Goal: Task Accomplishment & Management: Manage account settings

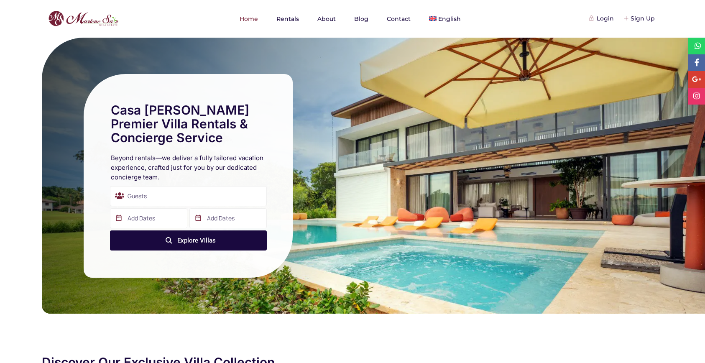
click at [655, 4] on nav "Home Rentals About Blog Contact English Español" at bounding box center [353, 19] width 634 height 38
click at [638, 21] on div "Sign Up" at bounding box center [640, 18] width 31 height 9
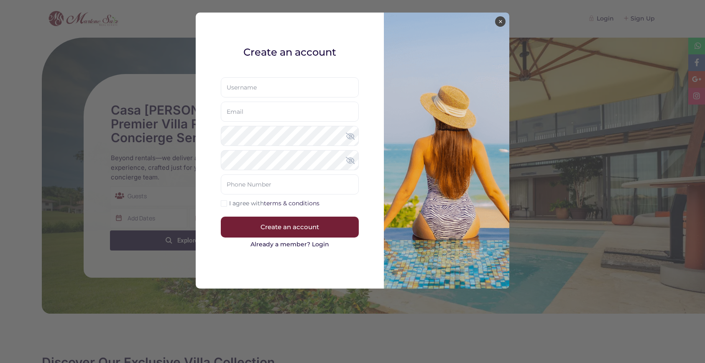
click at [497, 22] on button "×" at bounding box center [500, 21] width 10 height 10
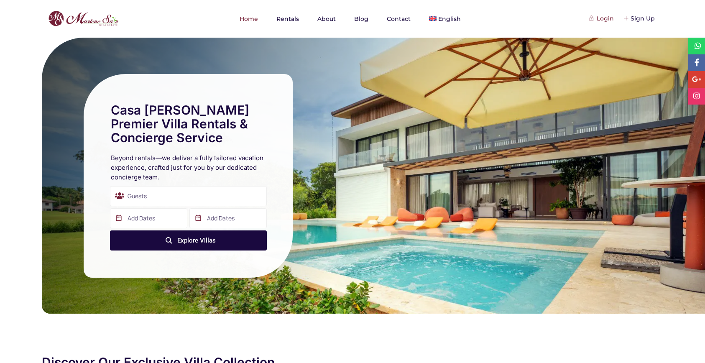
click at [606, 19] on div "Login" at bounding box center [602, 18] width 23 height 9
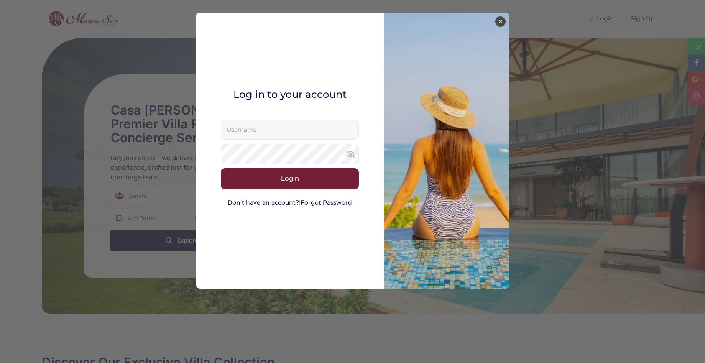
click at [323, 131] on input "text" at bounding box center [290, 130] width 138 height 20
type input "marlenesaizrealtor@gmail.com"
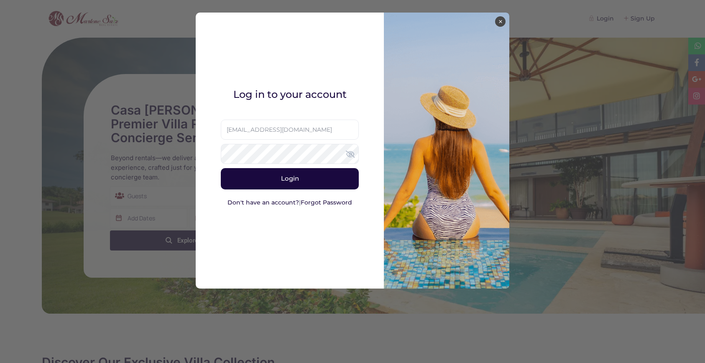
click at [301, 178] on button "Login" at bounding box center [290, 178] width 138 height 21
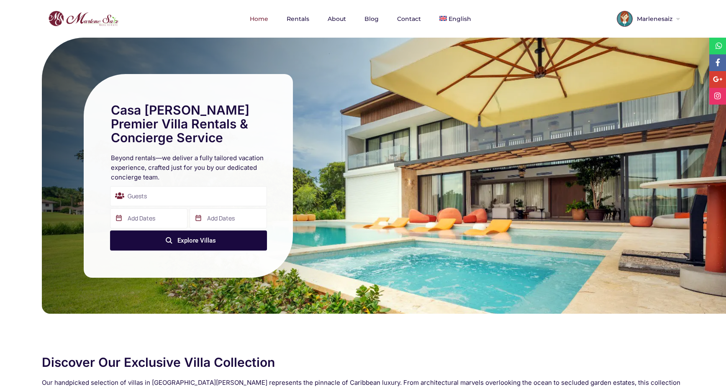
click at [656, 17] on span "Marlenesaiz" at bounding box center [654, 19] width 42 height 6
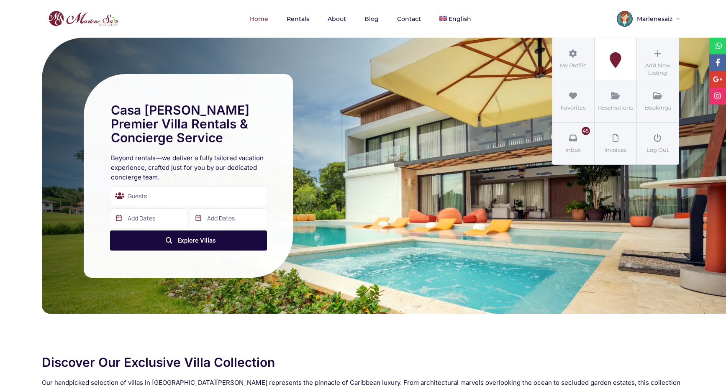
click at [602, 68] on link "My Listings" at bounding box center [616, 59] width 42 height 42
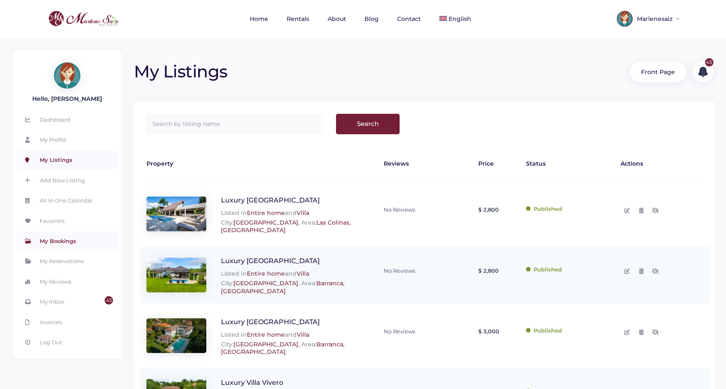
click at [55, 239] on link "My Bookings" at bounding box center [67, 240] width 100 height 19
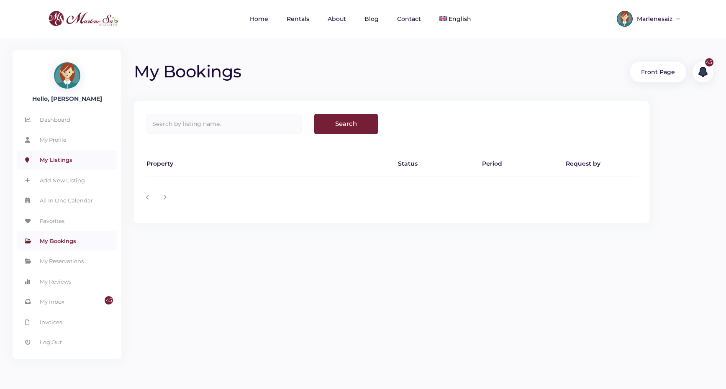
click at [57, 161] on link "My Listings" at bounding box center [67, 159] width 100 height 19
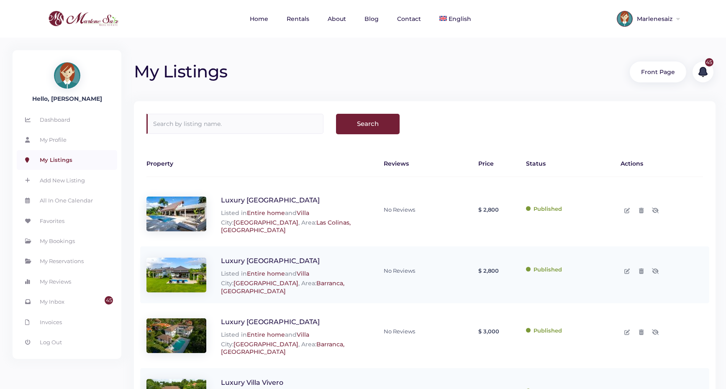
click at [236, 126] on input "text" at bounding box center [234, 124] width 177 height 20
type input "colinas"
click at [336, 114] on input "Search" at bounding box center [368, 124] width 64 height 20
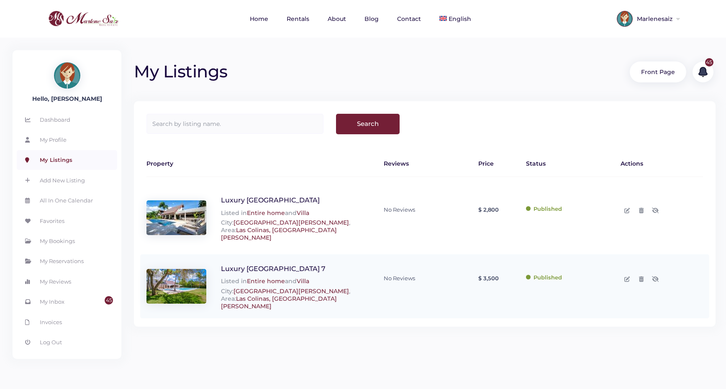
click at [326, 69] on h1 "My Listings" at bounding box center [375, 68] width 483 height 28
click at [253, 124] on input "text" at bounding box center [234, 124] width 177 height 20
click at [308, 88] on div "My Listings Front page 45" at bounding box center [425, 63] width 582 height 51
click at [166, 133] on input "text" at bounding box center [234, 124] width 177 height 20
click at [180, 126] on input "text" at bounding box center [234, 124] width 177 height 20
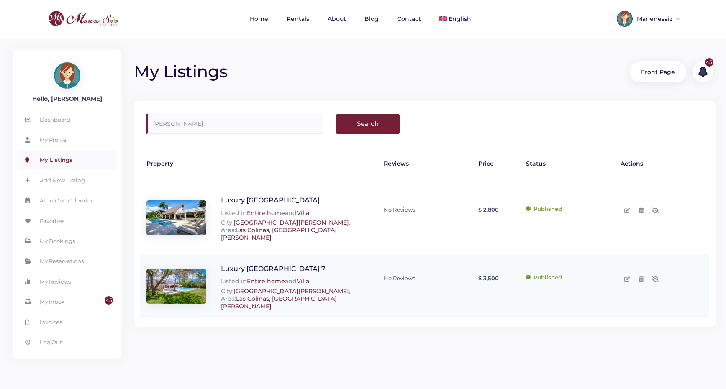
type input "cañas"
click at [336, 114] on input "Search" at bounding box center [368, 124] width 64 height 20
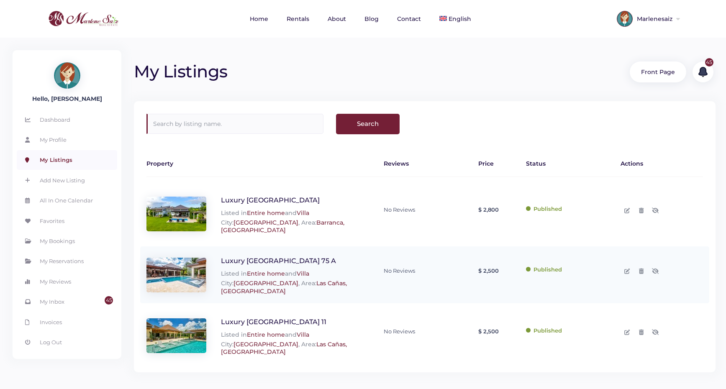
click at [269, 121] on input "text" at bounding box center [234, 124] width 177 height 20
click at [267, 121] on input "text" at bounding box center [234, 124] width 177 height 20
click at [530, 256] on div "Published" at bounding box center [567, 271] width 95 height 36
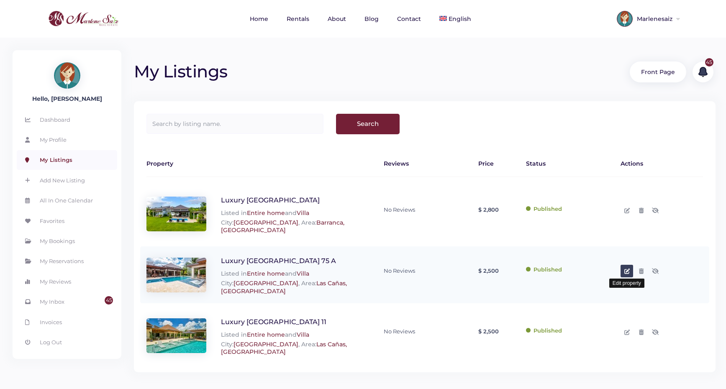
click at [627, 270] on icon at bounding box center [626, 271] width 5 height 5
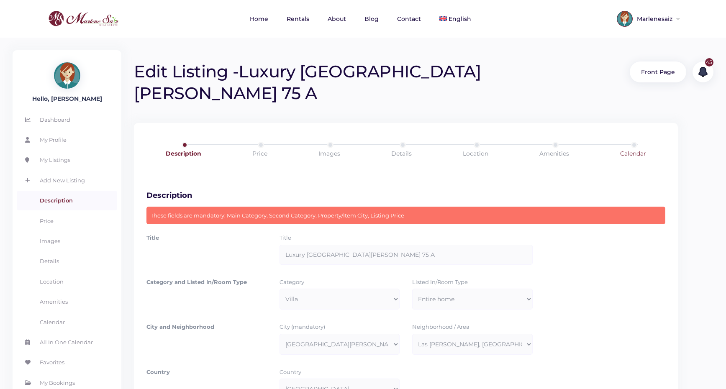
click at [630, 142] on link "Calendar" at bounding box center [633, 153] width 80 height 23
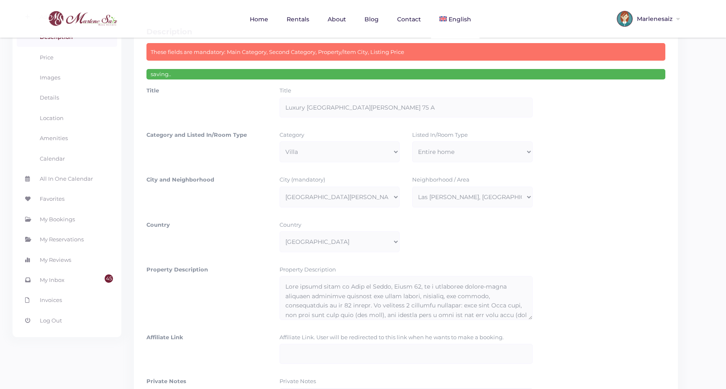
scroll to position [145, 0]
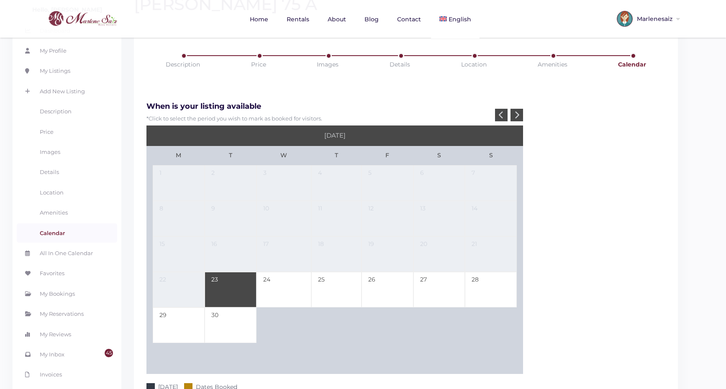
scroll to position [52, 0]
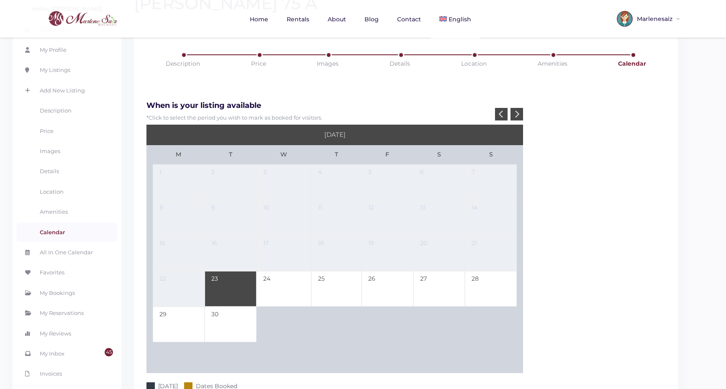
click at [518, 110] on icon at bounding box center [516, 114] width 5 height 8
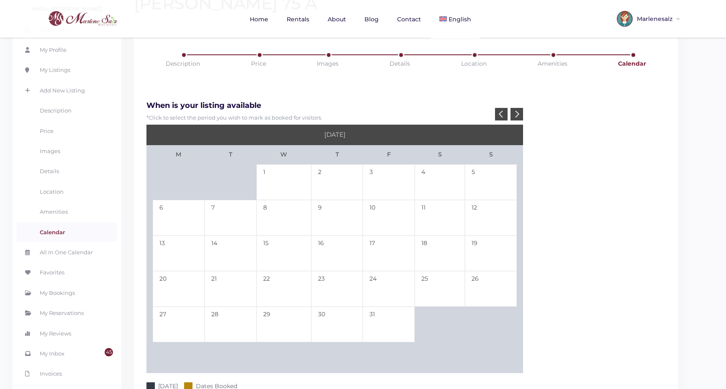
click at [518, 110] on icon at bounding box center [516, 114] width 5 height 8
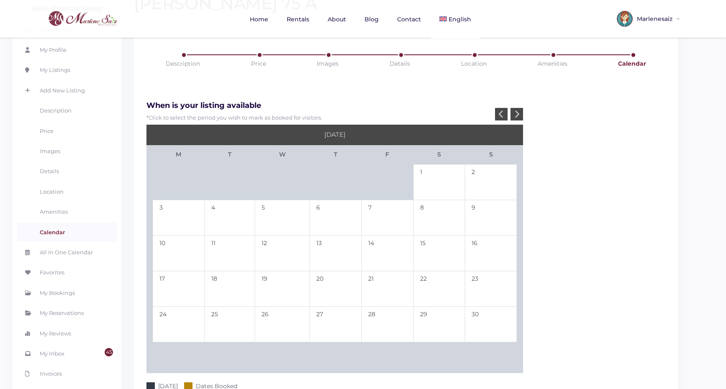
click at [518, 110] on icon at bounding box center [516, 114] width 5 height 8
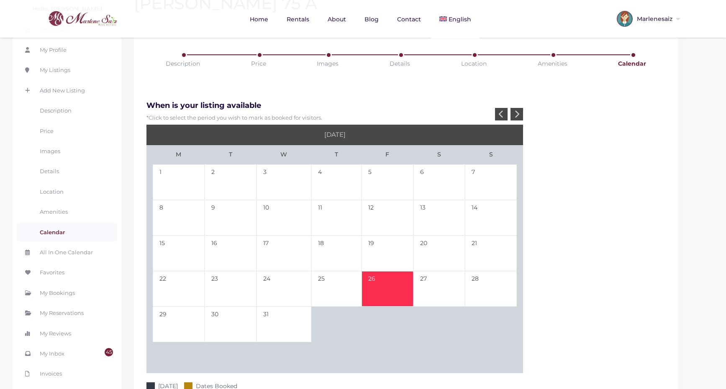
click at [377, 271] on td "26" at bounding box center [388, 289] width 52 height 36
click at [518, 110] on icon at bounding box center [516, 114] width 5 height 8
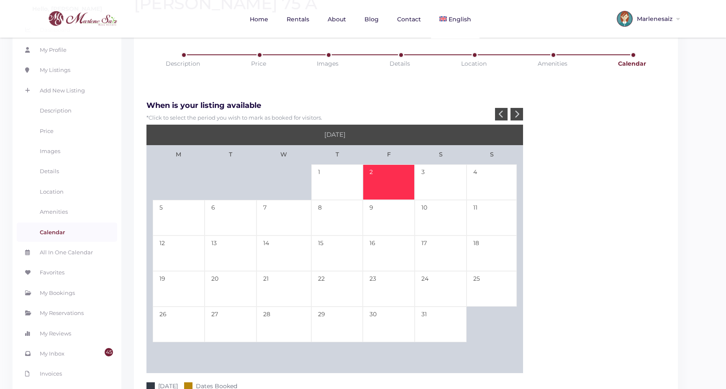
click at [382, 164] on td "2" at bounding box center [389, 182] width 52 height 36
type input "[DATE]"
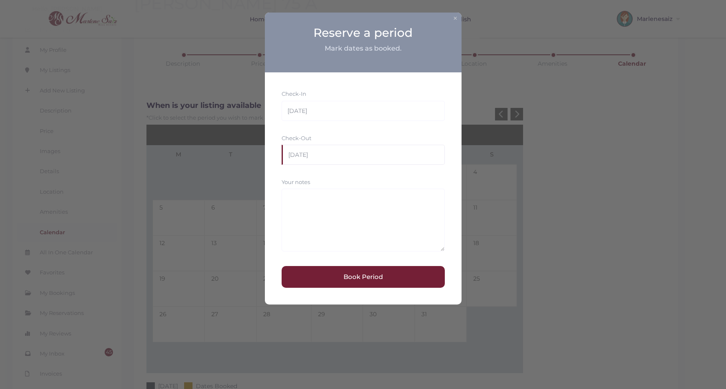
drag, startPoint x: 310, startPoint y: 156, endPoint x: 293, endPoint y: 153, distance: 17.8
click at [293, 153] on input "[DATE]" at bounding box center [363, 155] width 163 height 20
drag, startPoint x: 313, startPoint y: 114, endPoint x: 277, endPoint y: 110, distance: 36.6
click at [277, 110] on div "Check-In [DATE] Check-Out [DATE] Your notes Book Period" at bounding box center [363, 188] width 197 height 232
click at [349, 277] on button "Book Period" at bounding box center [363, 277] width 163 height 22
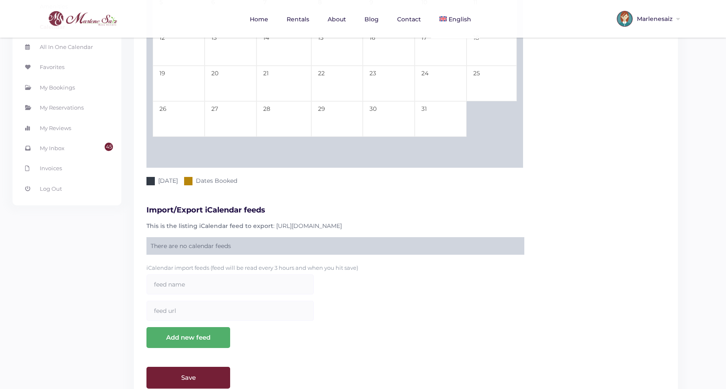
scroll to position [264, 0]
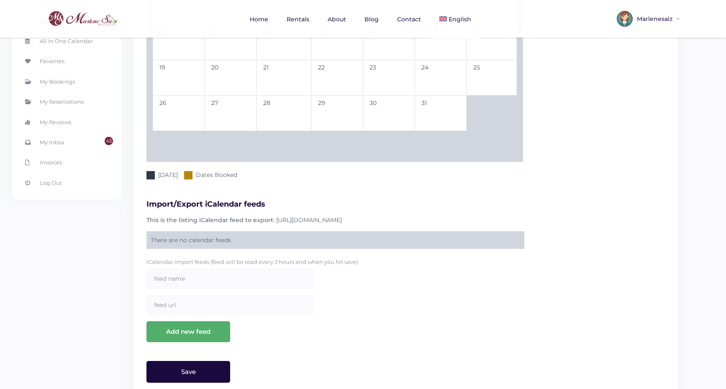
click at [168, 361] on input "Save" at bounding box center [188, 372] width 84 height 22
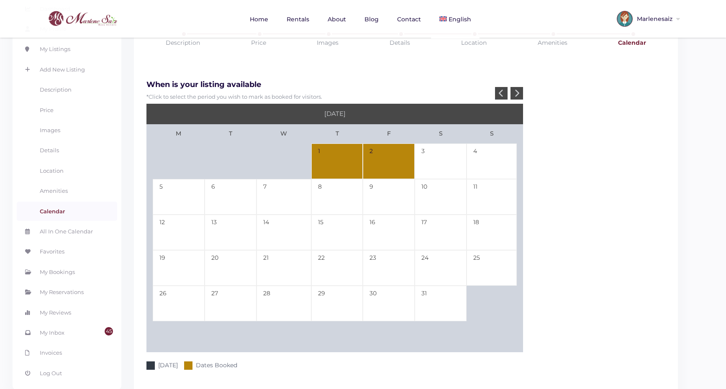
scroll to position [107, 0]
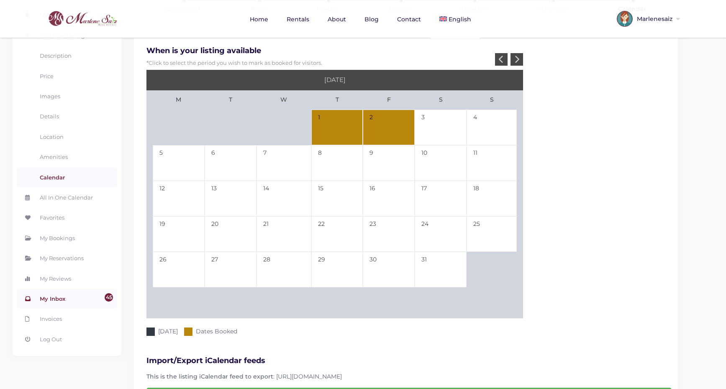
click at [68, 297] on link "45 My Inbox" at bounding box center [67, 298] width 100 height 19
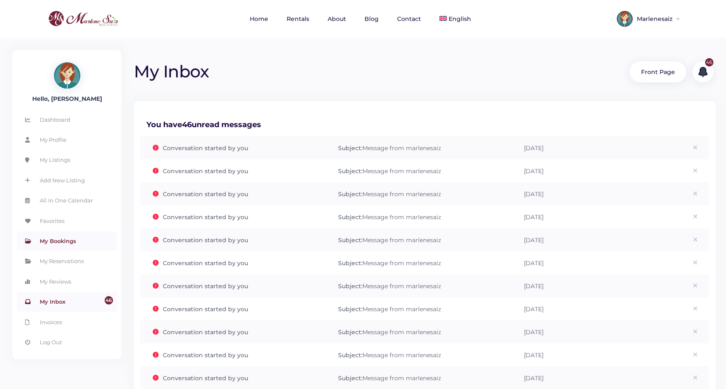
click at [53, 244] on link "My Bookings" at bounding box center [67, 240] width 100 height 19
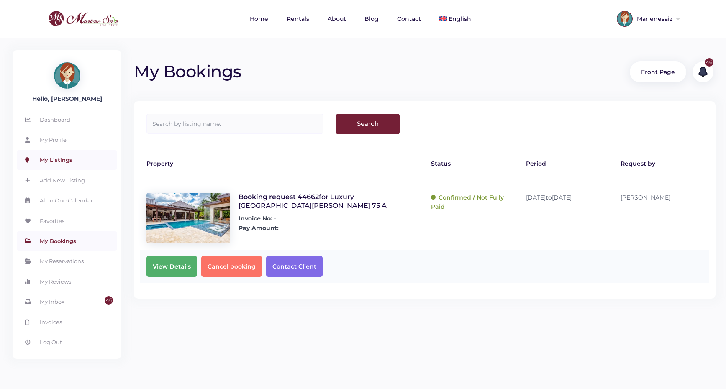
click at [67, 157] on link "My Listings" at bounding box center [67, 159] width 100 height 19
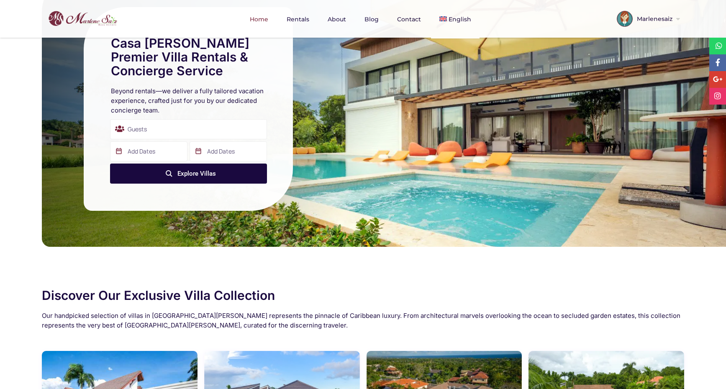
scroll to position [14, 0]
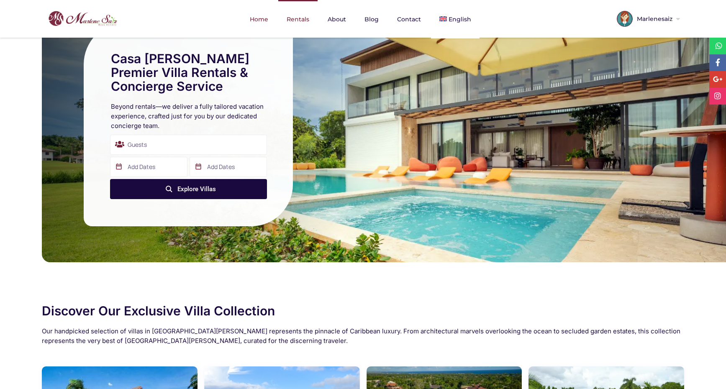
click at [295, 20] on link "Rentals" at bounding box center [297, 19] width 39 height 38
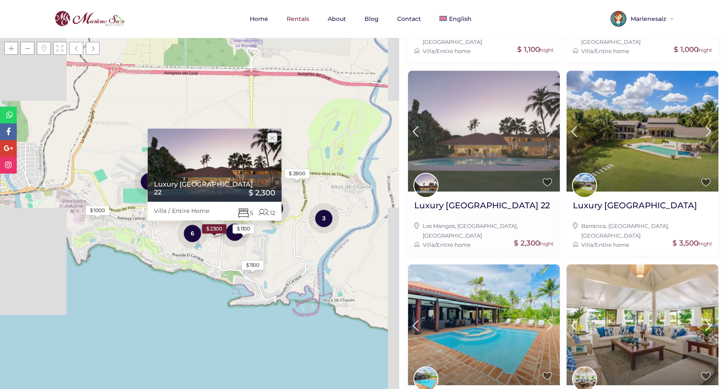
scroll to position [731, 0]
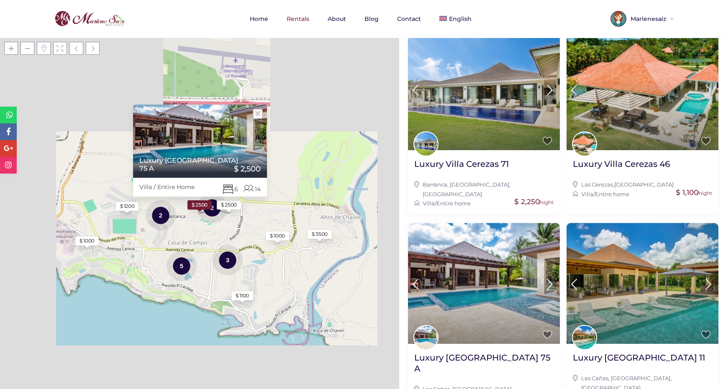
scroll to position [731, 0]
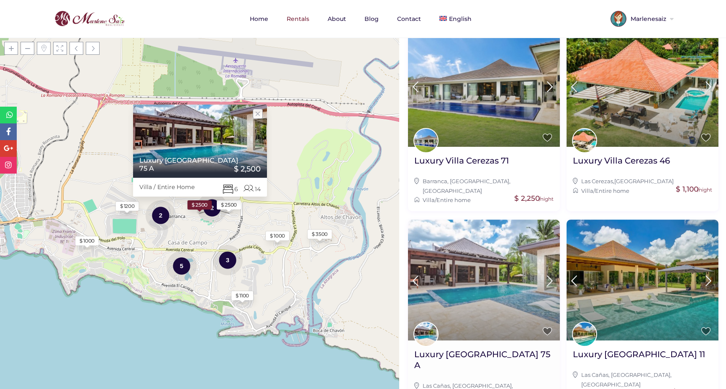
click at [487, 242] on img at bounding box center [484, 280] width 152 height 121
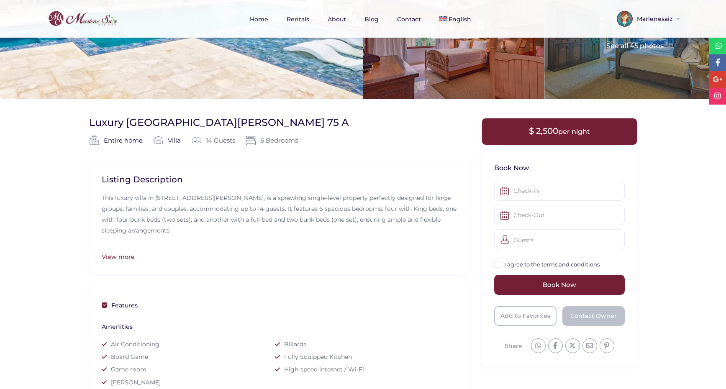
scroll to position [164, 0]
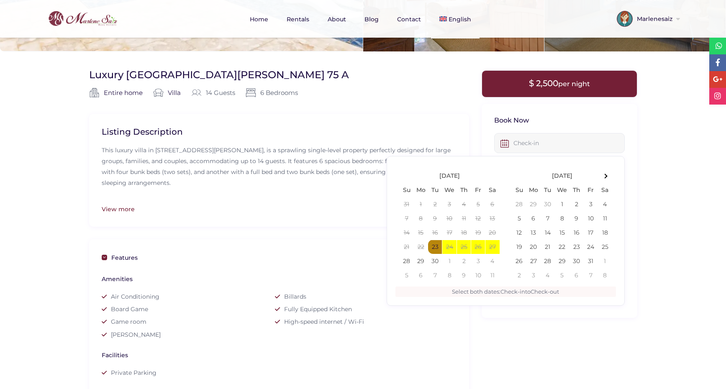
click at [523, 145] on input "text" at bounding box center [559, 143] width 131 height 20
click at [605, 172] on span at bounding box center [605, 173] width 5 height 5
click at [408, 173] on span at bounding box center [406, 173] width 5 height 5
click at [605, 172] on span at bounding box center [605, 173] width 5 height 5
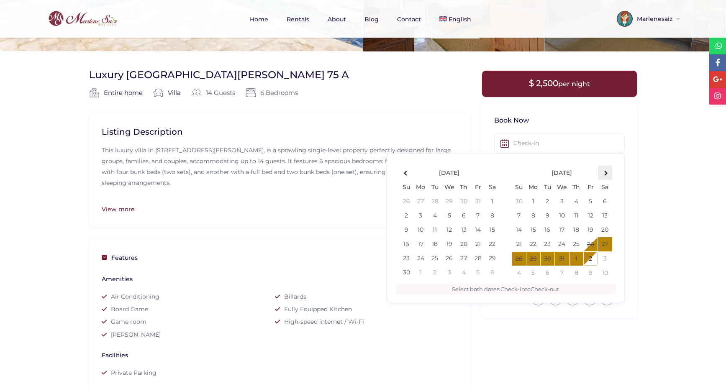
click at [607, 174] on th at bounding box center [605, 173] width 14 height 14
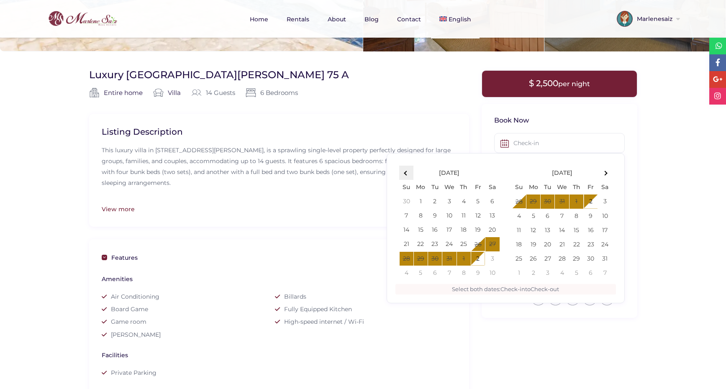
click at [405, 173] on span at bounding box center [406, 173] width 5 height 5
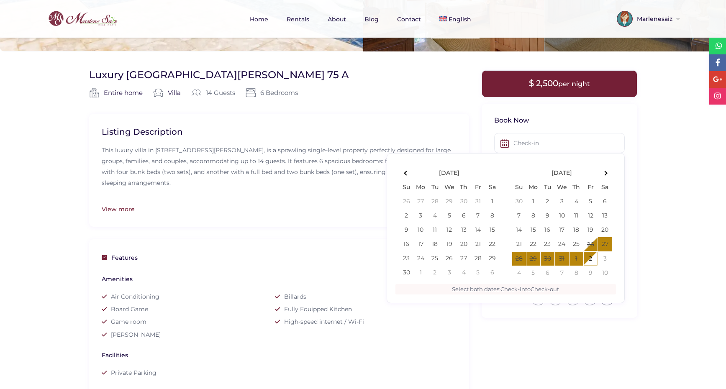
click at [405, 173] on span at bounding box center [406, 173] width 5 height 5
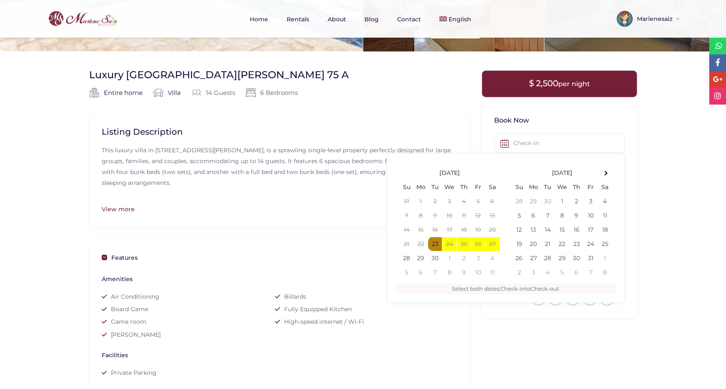
click at [405, 173] on th at bounding box center [407, 173] width 14 height 14
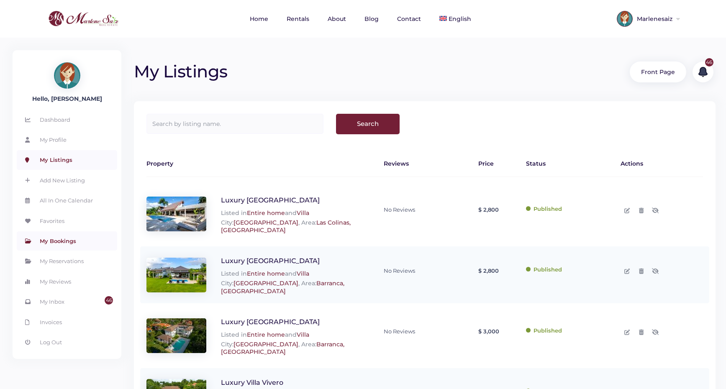
click at [60, 242] on link "My Bookings" at bounding box center [67, 240] width 100 height 19
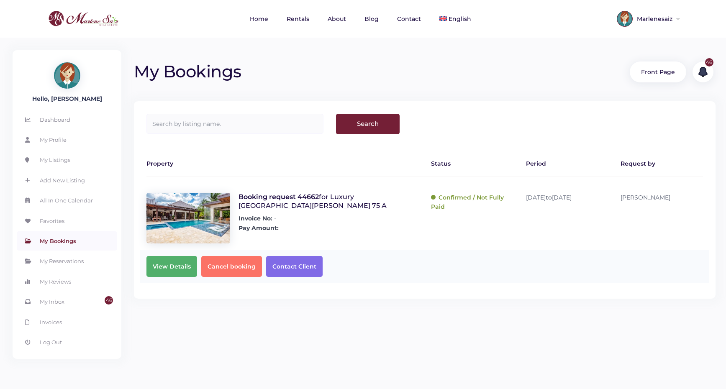
click at [485, 71] on h1 "My Bookings" at bounding box center [375, 68] width 483 height 28
click at [187, 122] on input "text" at bounding box center [234, 124] width 177 height 20
click at [468, 103] on div "Search Property Status Period Request by Booking request 44662 for Luxury [GEOG…" at bounding box center [425, 199] width 582 height 197
click at [53, 160] on link "My Listings" at bounding box center [67, 159] width 100 height 19
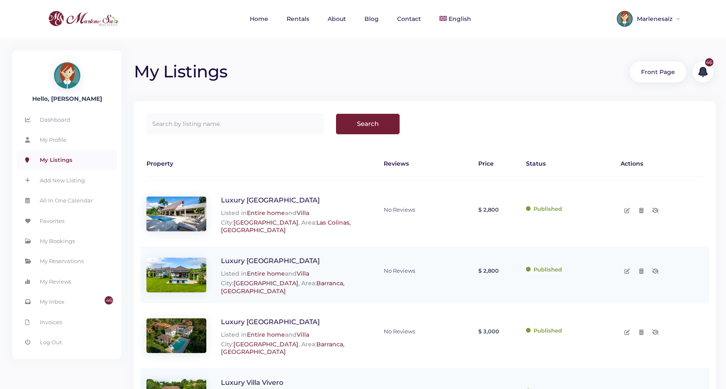
click at [171, 213] on img at bounding box center [176, 214] width 60 height 35
click at [72, 155] on link "My Listings" at bounding box center [67, 159] width 100 height 19
click at [455, 24] on link "English" at bounding box center [455, 19] width 49 height 38
click at [454, 56] on span "Español" at bounding box center [464, 55] width 23 height 7
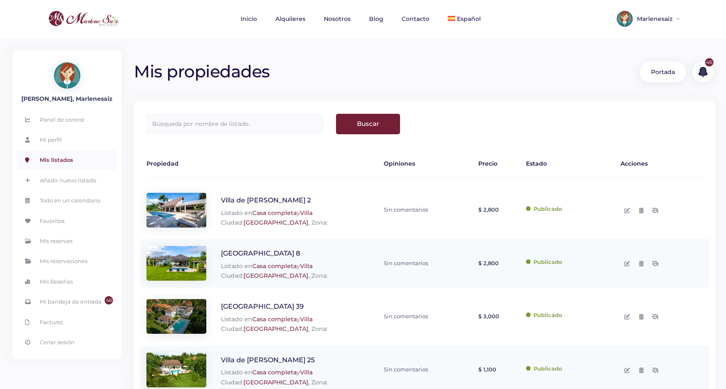
click at [454, 95] on div "Mis propiedades Portada 46 [GEOGRAPHIC_DATA] Propiedad Opiniones Precio Estado …" at bounding box center [424, 268] width 607 height 460
click at [375, 78] on h1 "Mis propiedades" at bounding box center [375, 68] width 483 height 28
click at [427, 84] on div "Mis propiedades Portada 46" at bounding box center [425, 63] width 582 height 51
click at [168, 37] on nav "Inicio Alquileres Nosotros Blog Contacto Español English" at bounding box center [363, 19] width 655 height 38
click at [317, 56] on h1 "Mis propiedades" at bounding box center [375, 68] width 483 height 28
